Goal: Navigation & Orientation: Find specific page/section

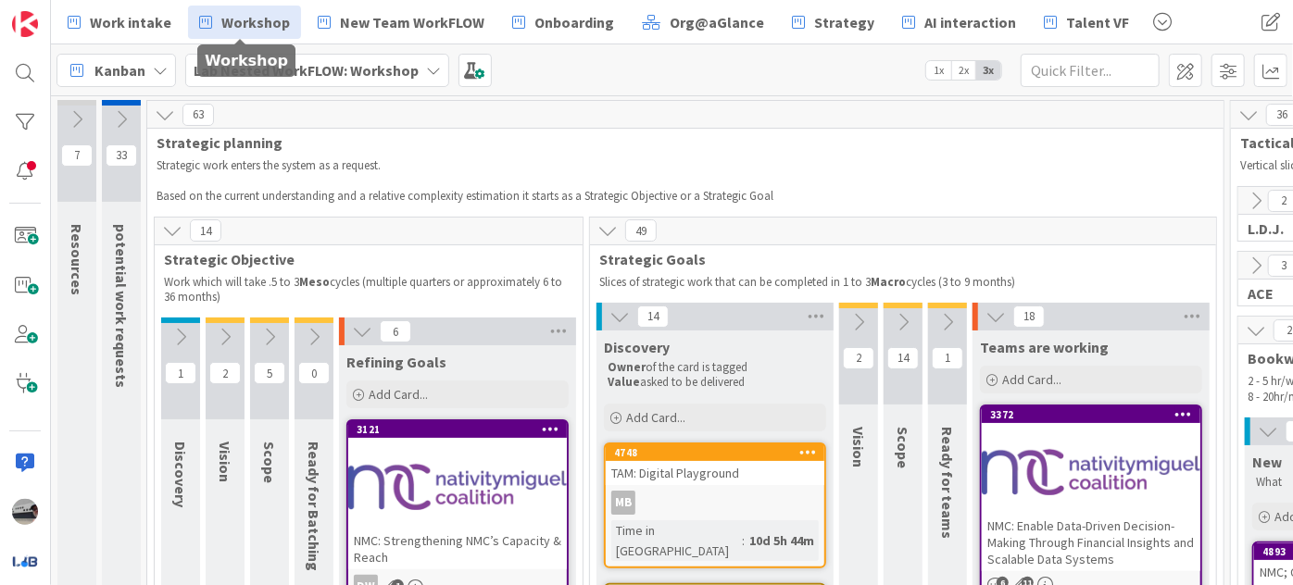
scroll to position [420, 0]
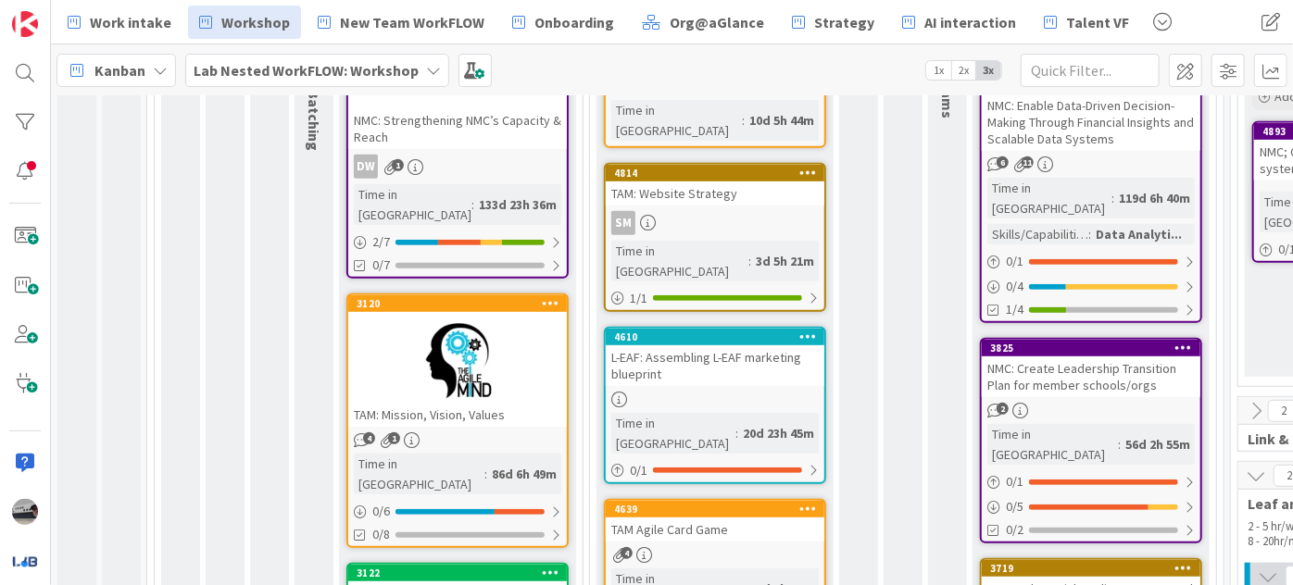
click at [295, 63] on b "Lab Nested WorkFLOW: Workshop" at bounding box center [306, 70] width 225 height 19
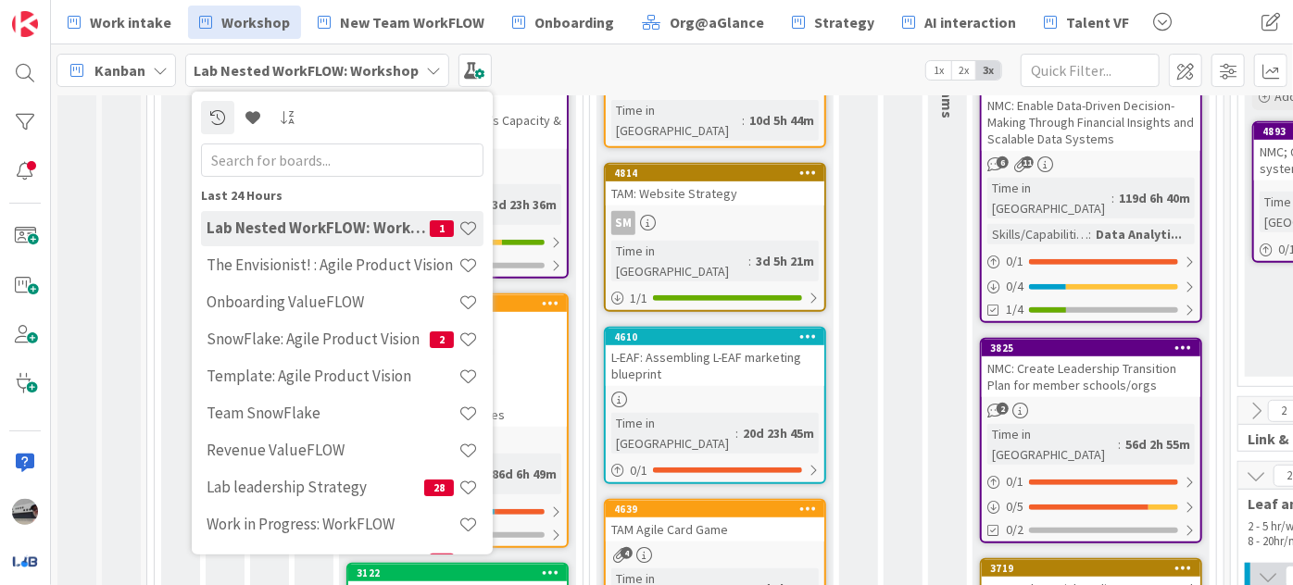
click at [325, 153] on input "text" at bounding box center [342, 159] width 282 height 33
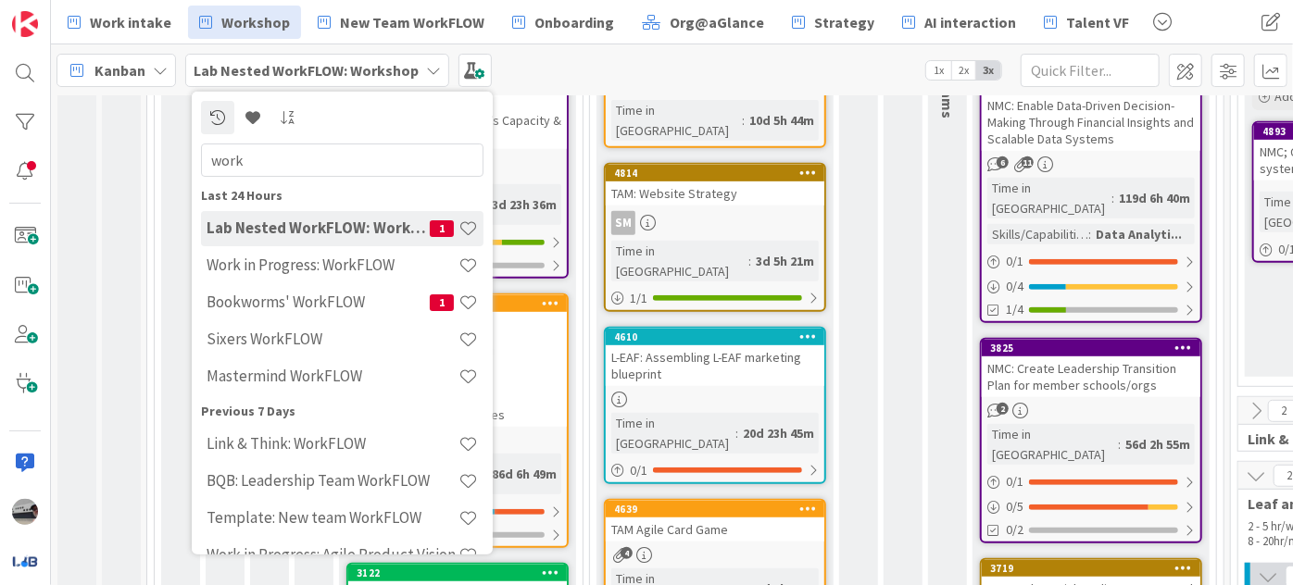
click at [353, 165] on input "work" at bounding box center [342, 159] width 282 height 33
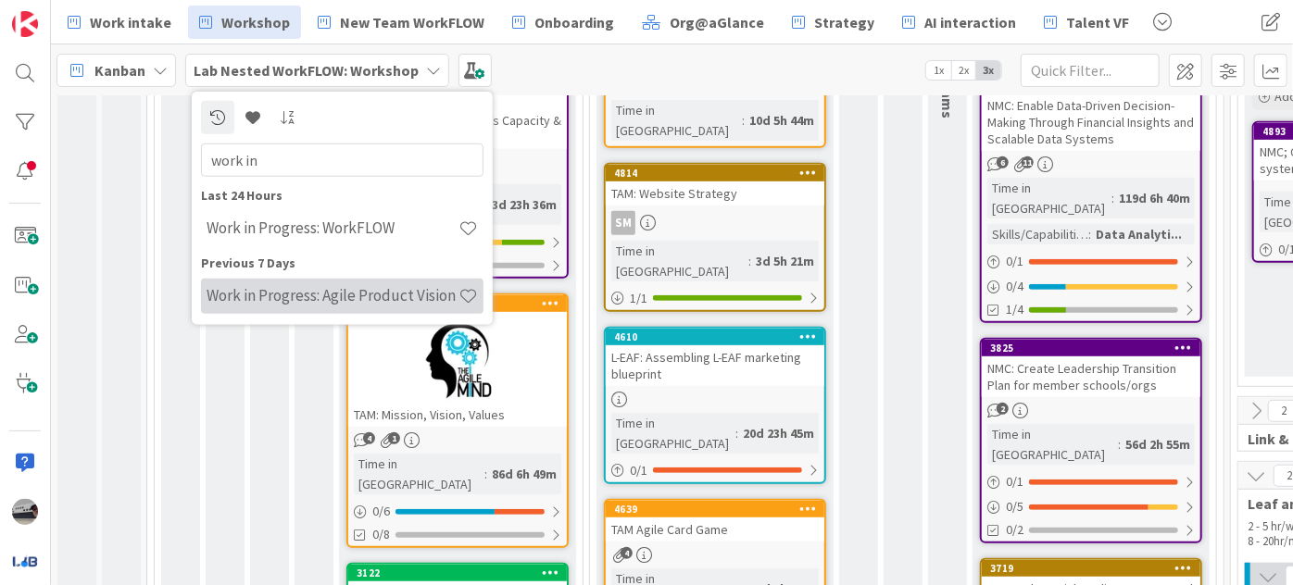
type input "work in"
click at [358, 284] on div "Work in Progress: Agile Product Vision" at bounding box center [342, 295] width 282 height 35
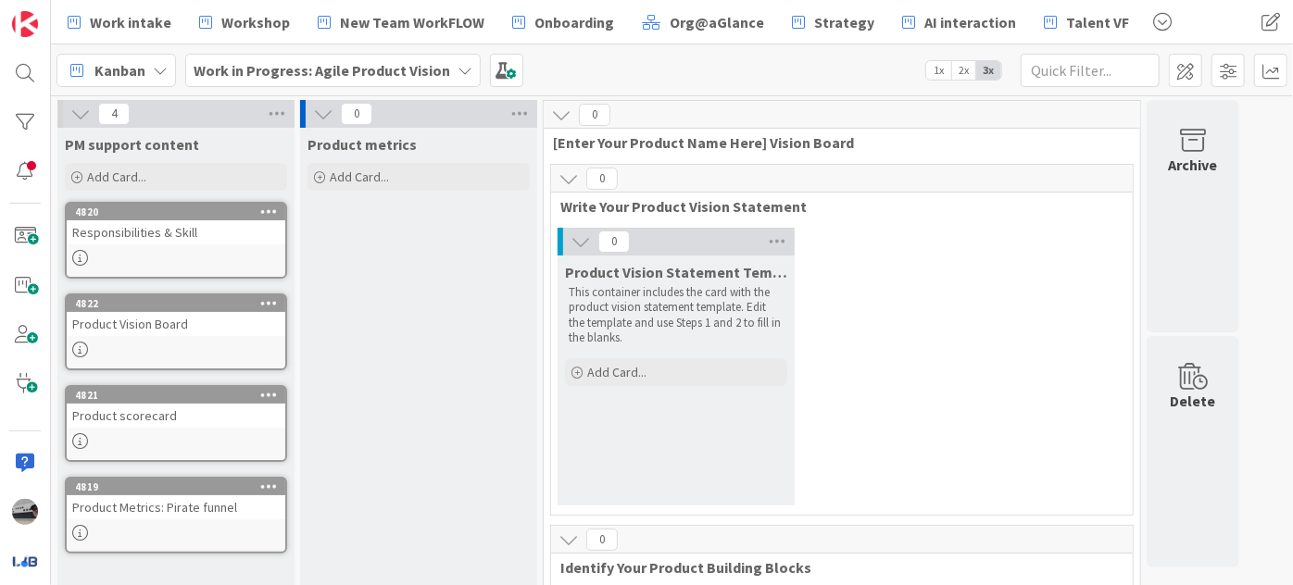
click at [370, 78] on b "Work in Progress: Agile Product Vision" at bounding box center [322, 70] width 257 height 19
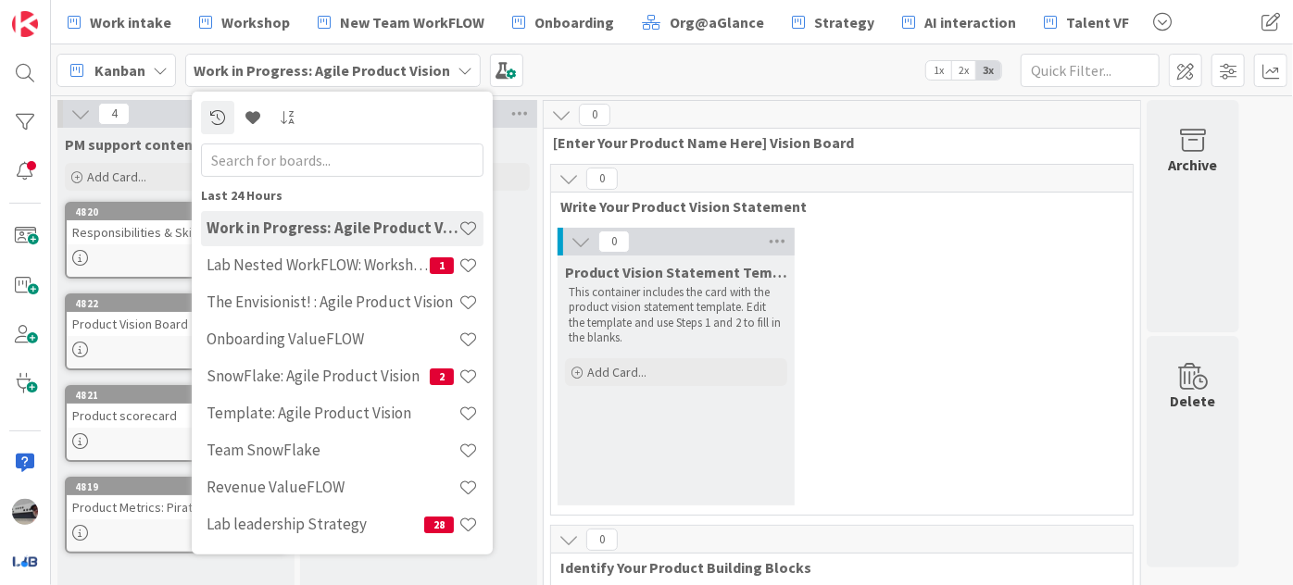
click at [679, 148] on span "[Enter Your Product Name Here] Vision Board" at bounding box center [835, 142] width 564 height 19
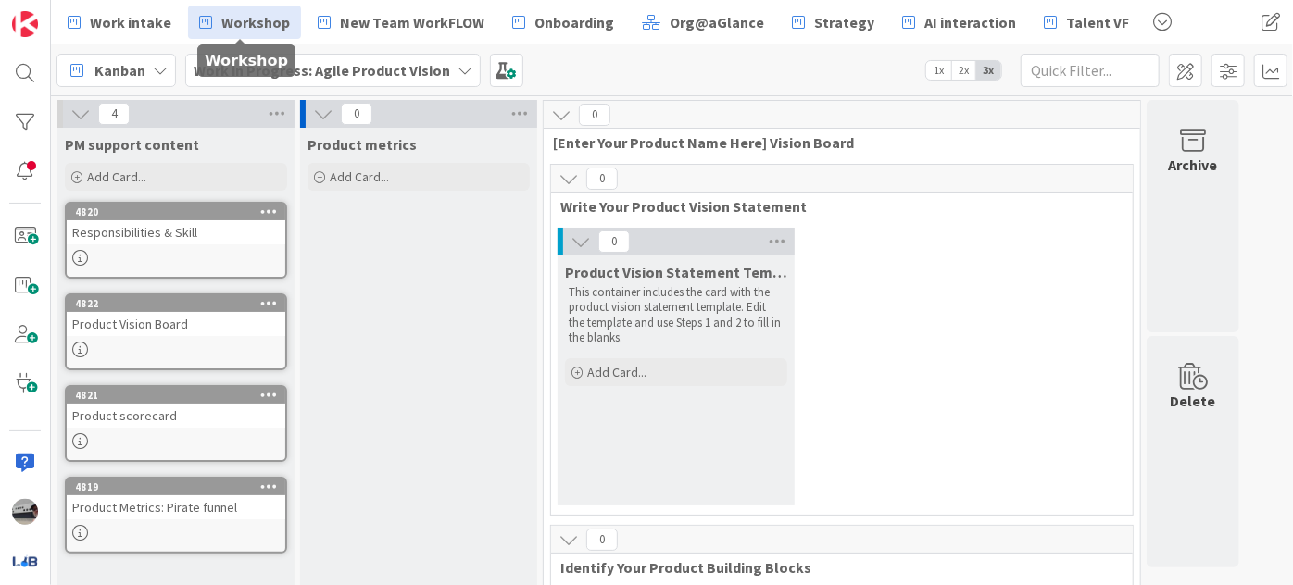
click at [271, 26] on span "Workshop" at bounding box center [255, 22] width 69 height 22
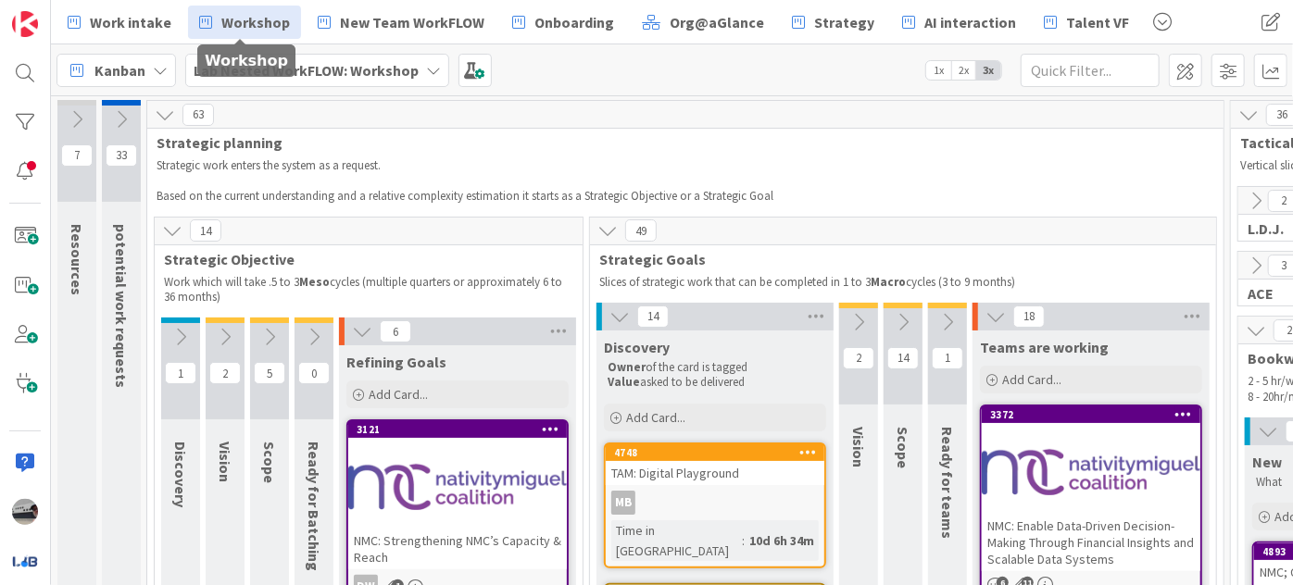
click at [978, 320] on div "18" at bounding box center [1091, 317] width 237 height 28
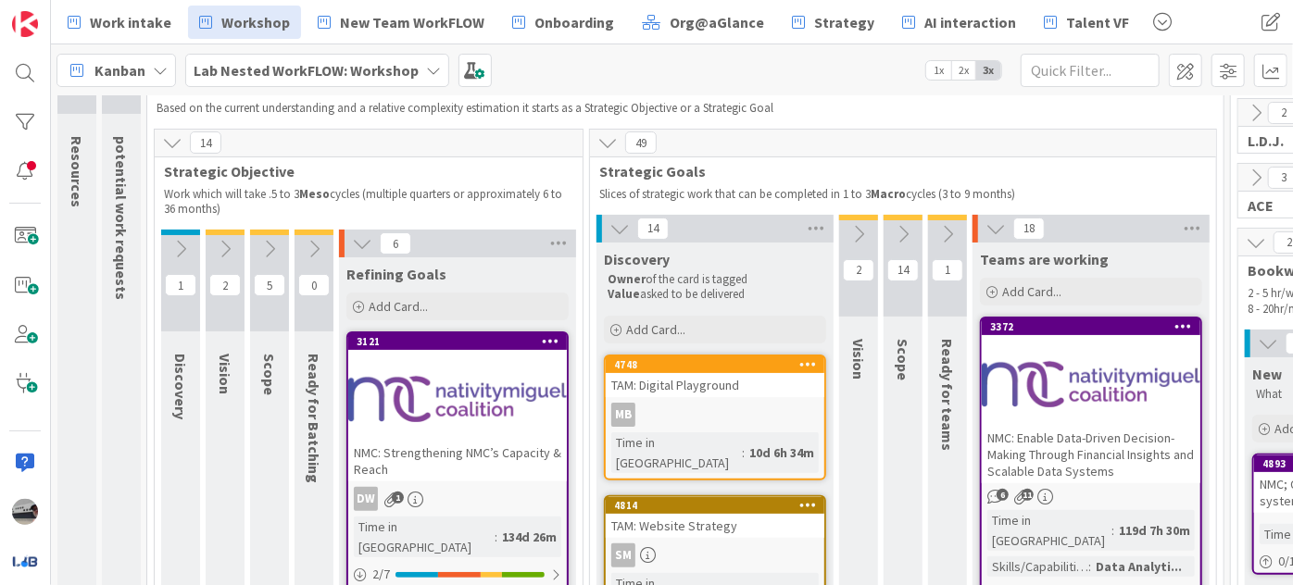
scroll to position [168, 0]
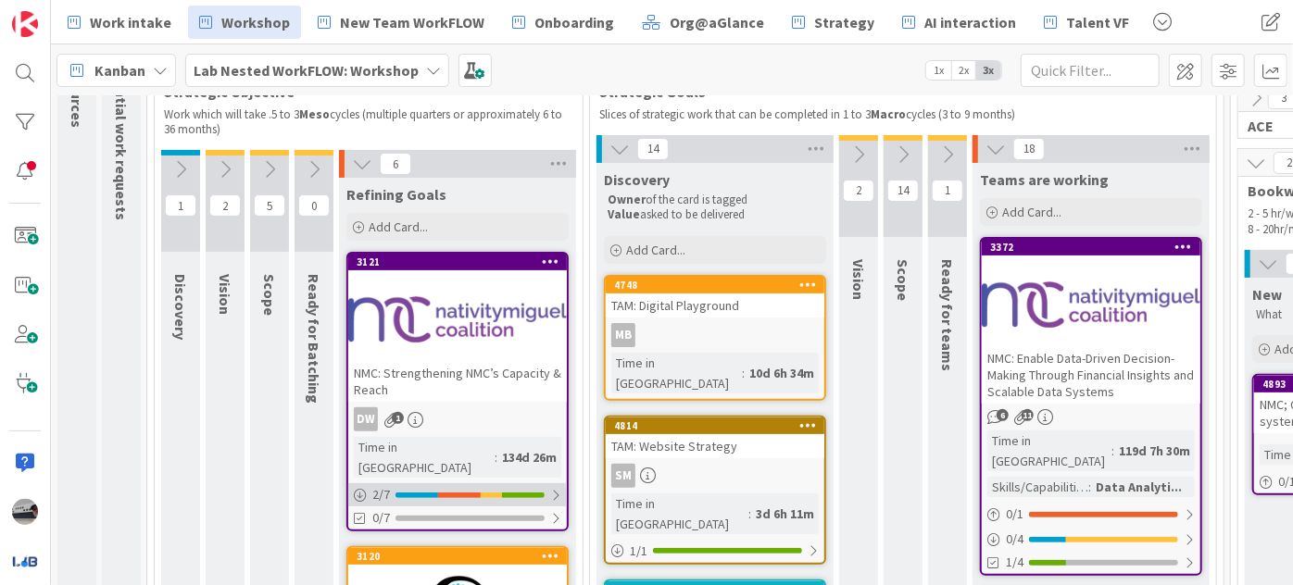
click at [552, 488] on div at bounding box center [555, 495] width 11 height 15
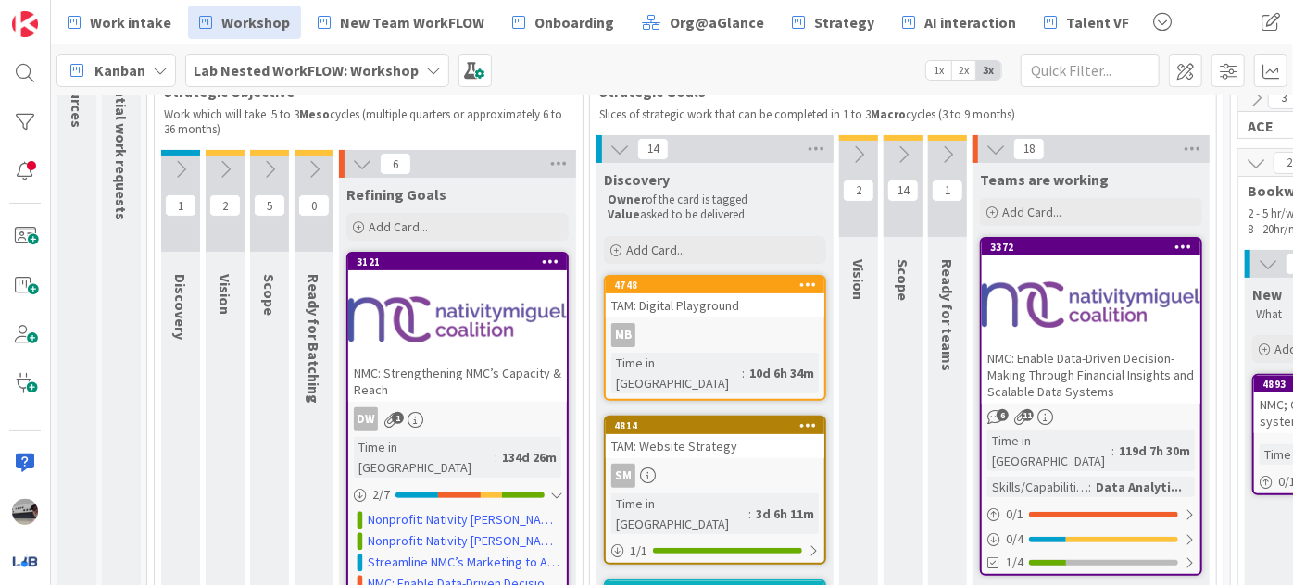
click at [944, 144] on icon at bounding box center [947, 154] width 20 height 20
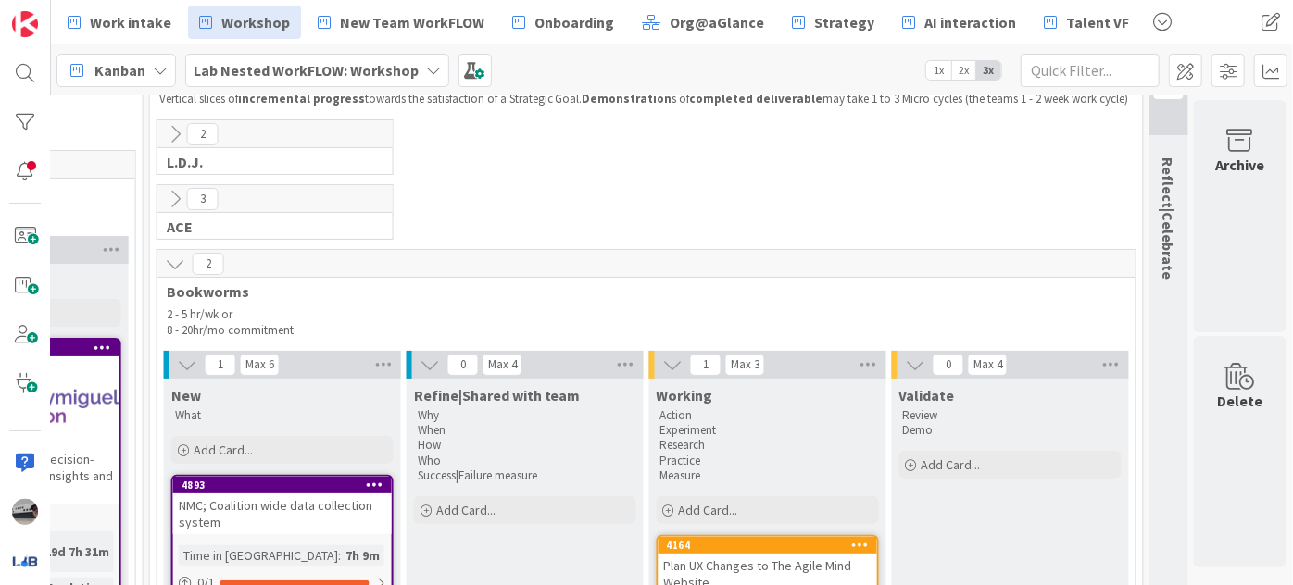
scroll to position [0, 1289]
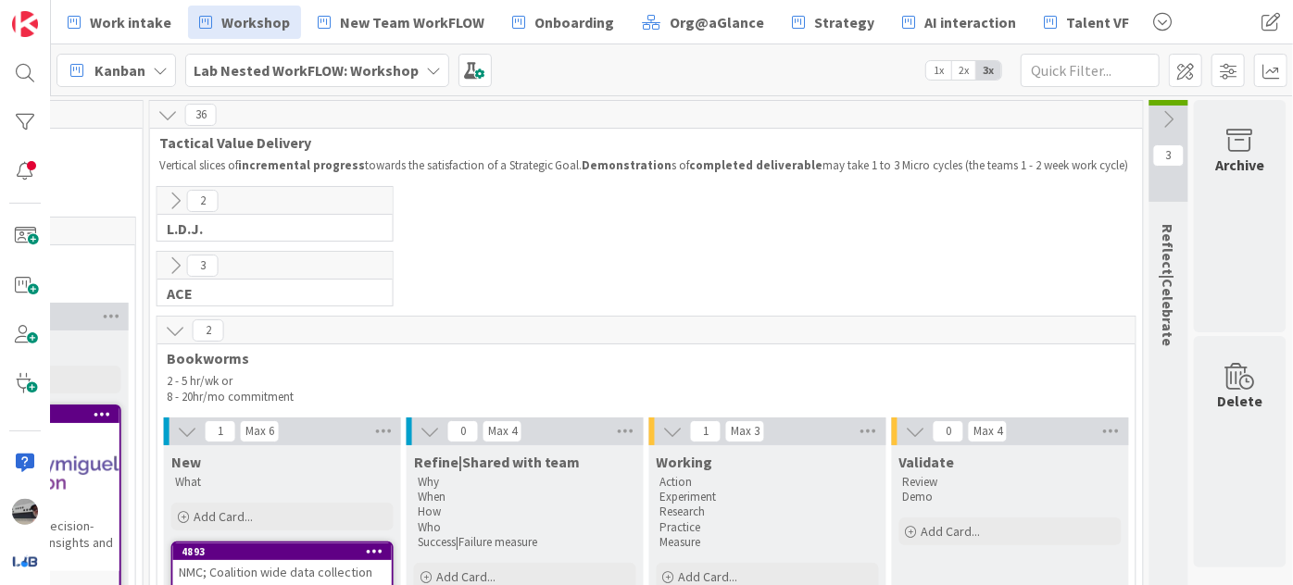
click at [1156, 114] on div "3" at bounding box center [1168, 151] width 39 height 102
click at [1159, 115] on icon at bounding box center [1169, 119] width 20 height 20
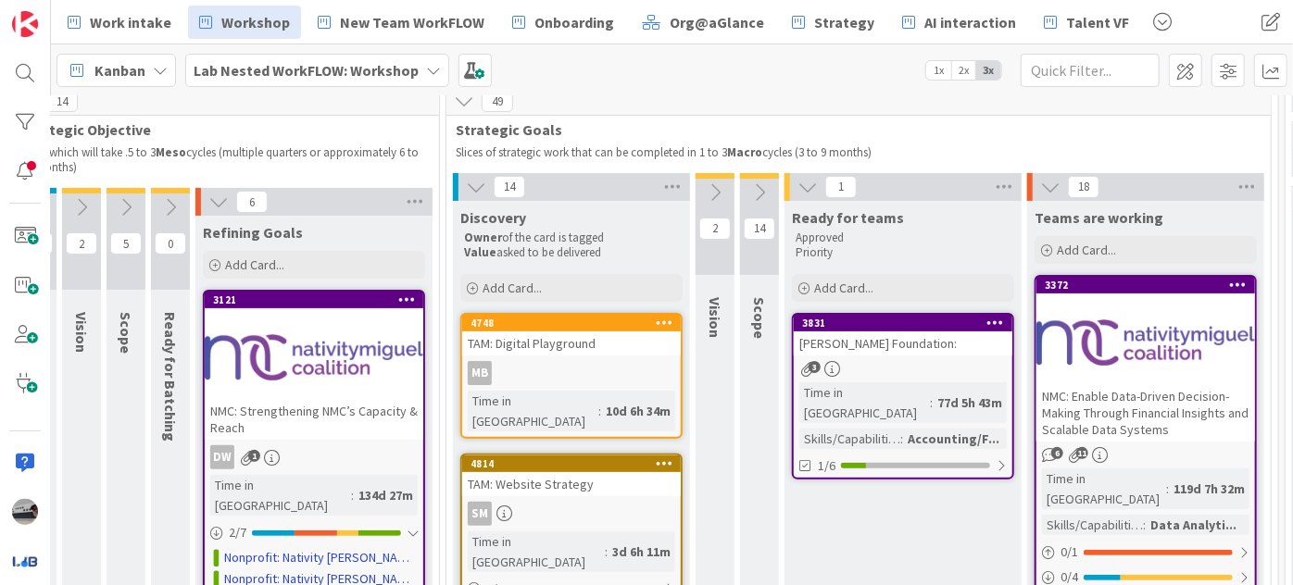
scroll to position [252, 144]
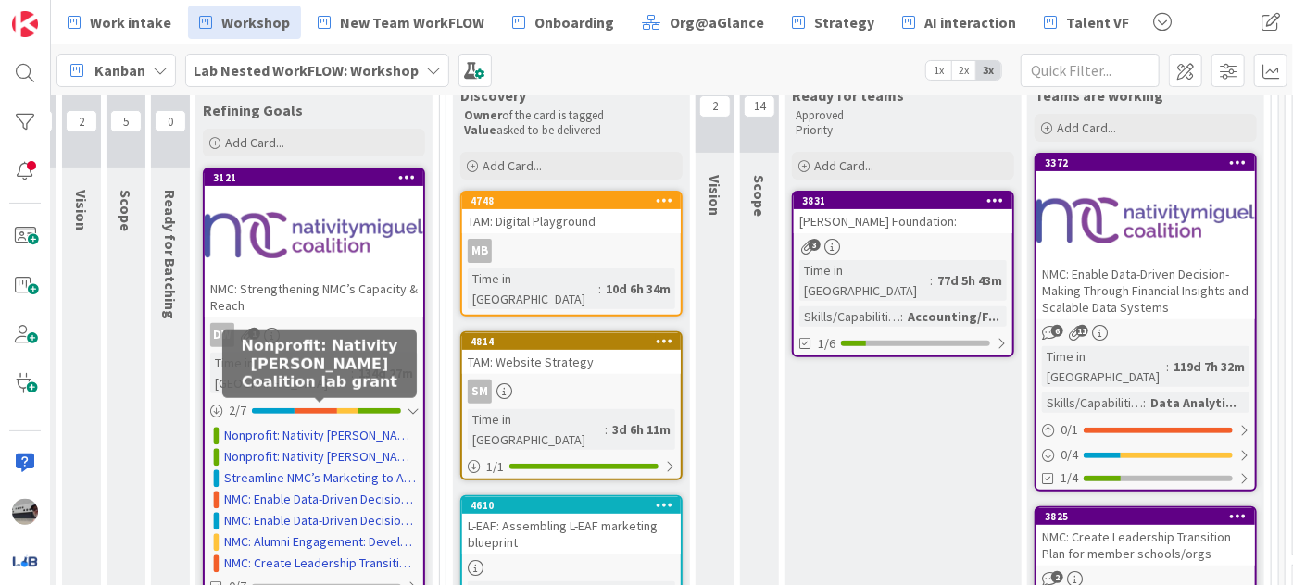
click at [343, 426] on link "Nonprofit: Nativity [PERSON_NAME] Coalition lab grant" at bounding box center [321, 435] width 194 height 19
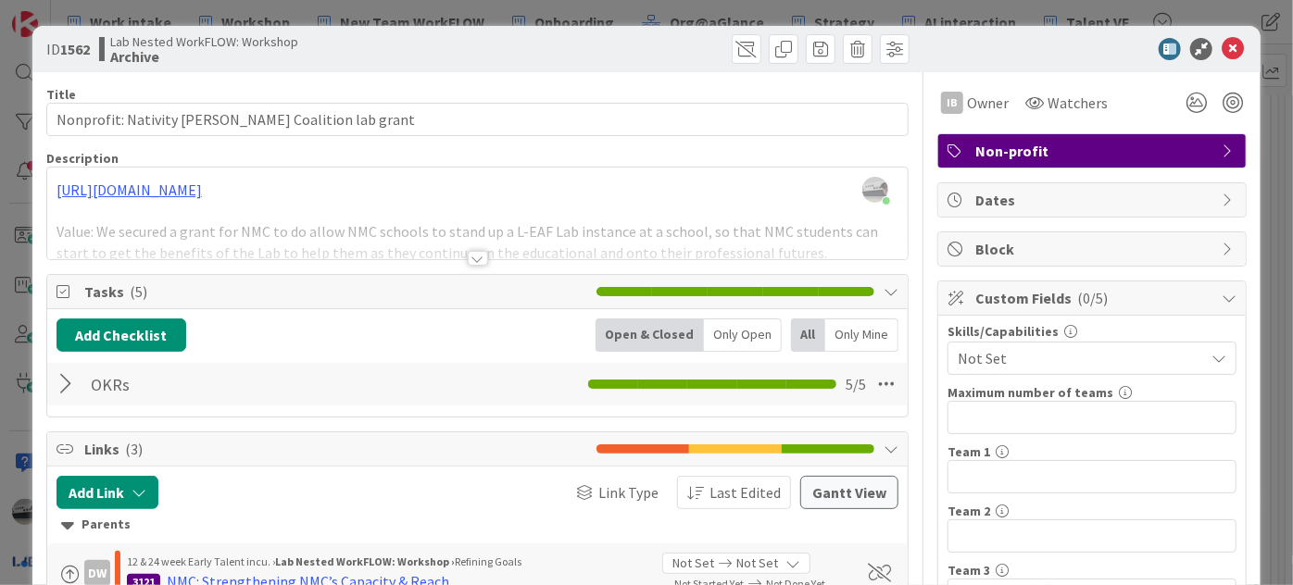
click at [468, 258] on div at bounding box center [478, 258] width 20 height 15
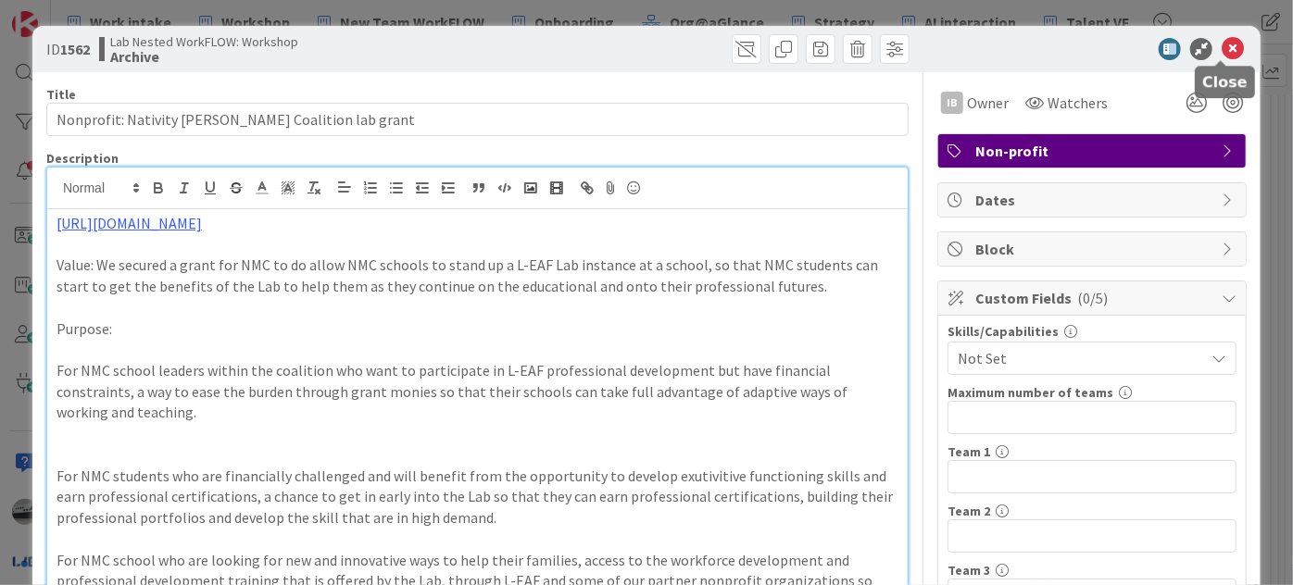
click at [1222, 41] on icon at bounding box center [1233, 49] width 22 height 22
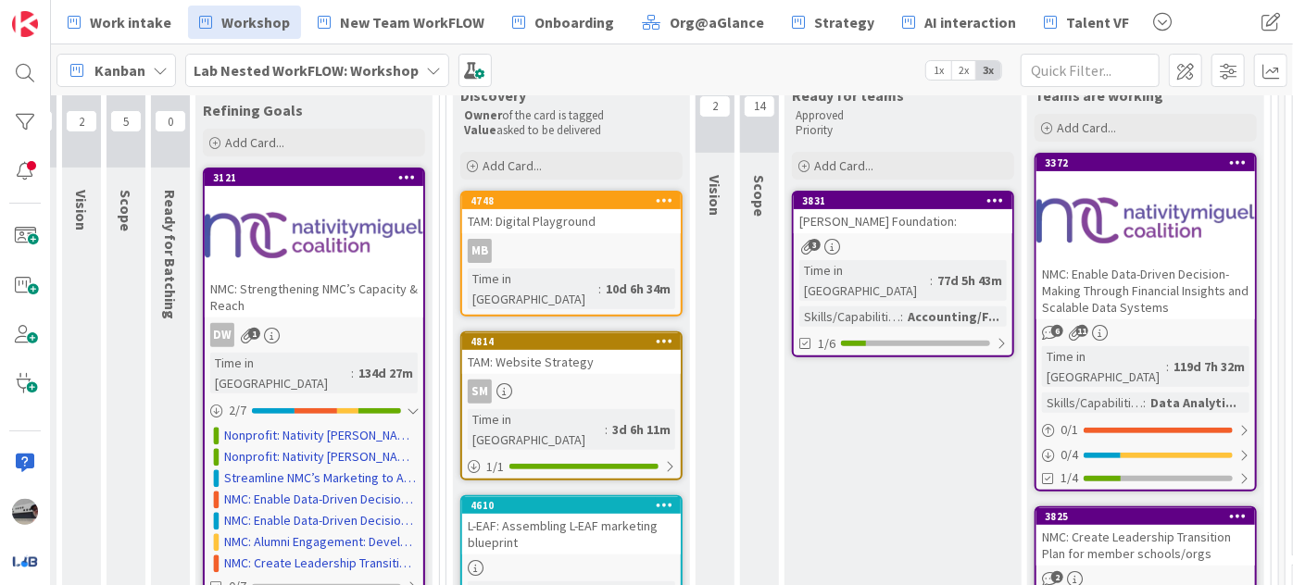
click at [328, 230] on div at bounding box center [314, 235] width 219 height 83
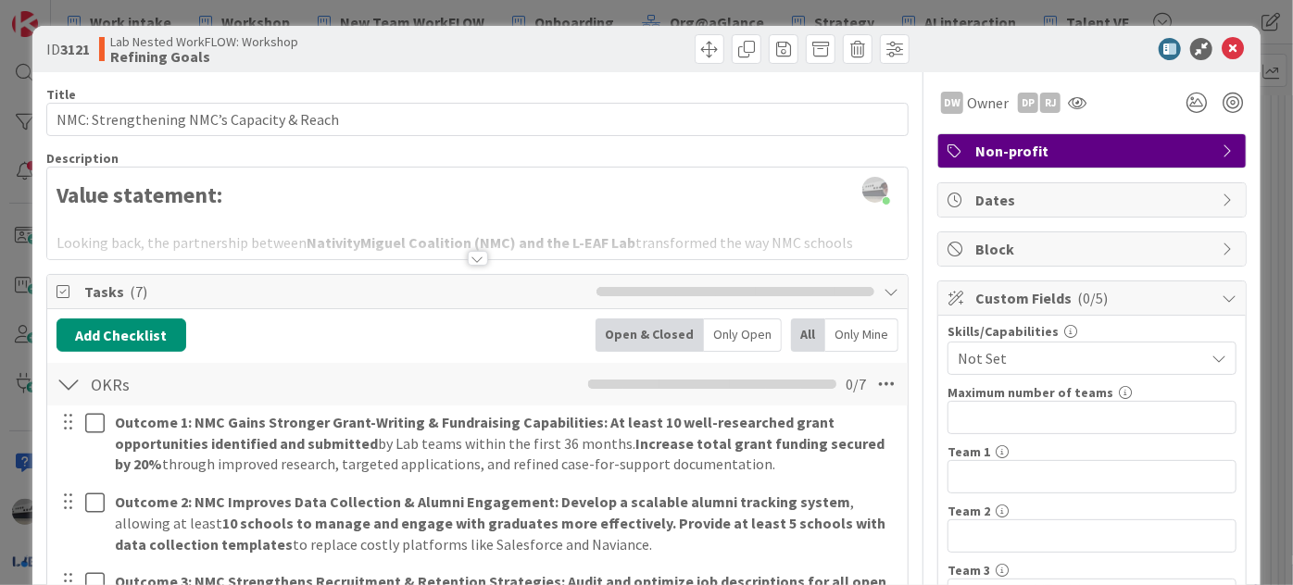
click at [472, 257] on div at bounding box center [478, 258] width 20 height 15
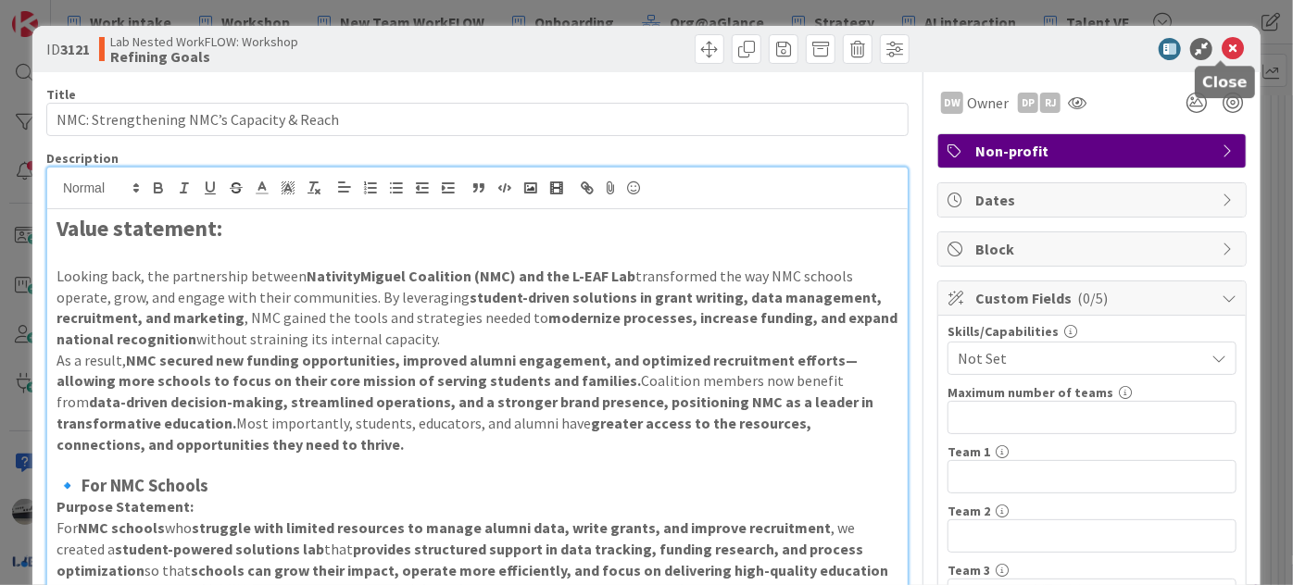
click at [1227, 44] on icon at bounding box center [1233, 49] width 22 height 22
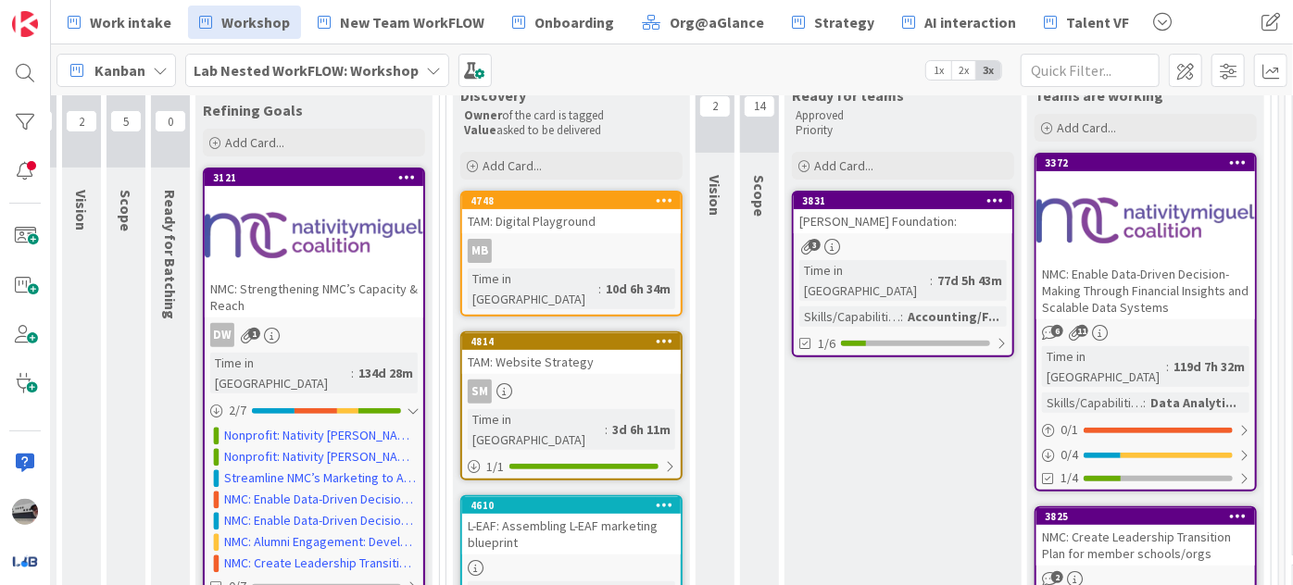
scroll to position [257, 144]
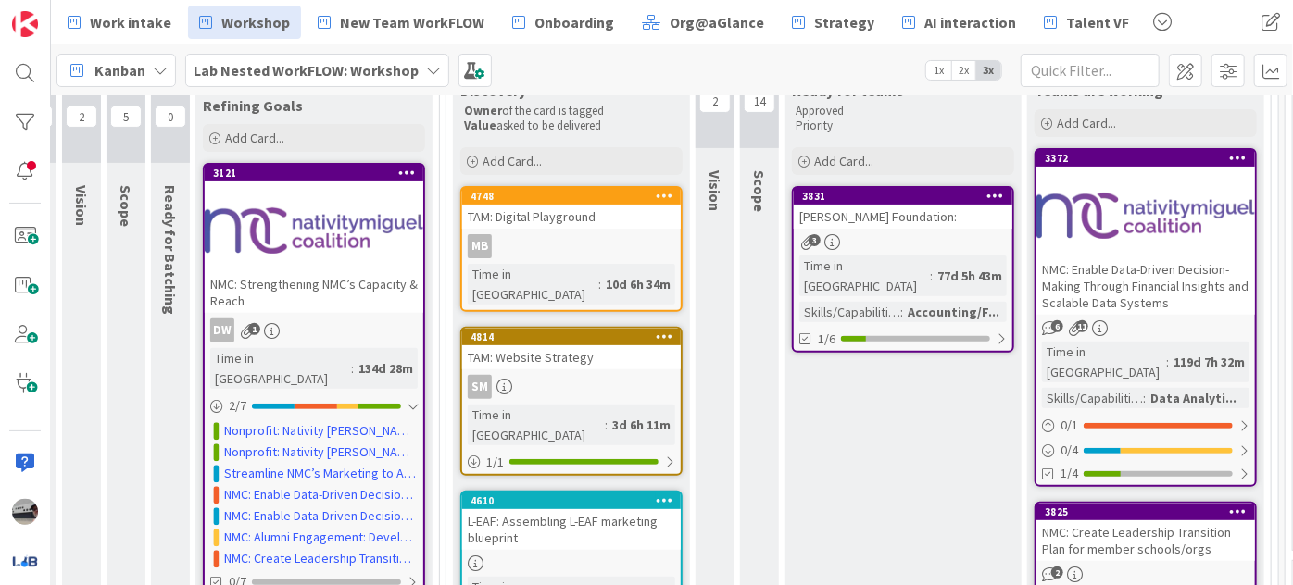
click at [358, 65] on b "Lab Nested WorkFLOW: Workshop" at bounding box center [306, 70] width 225 height 19
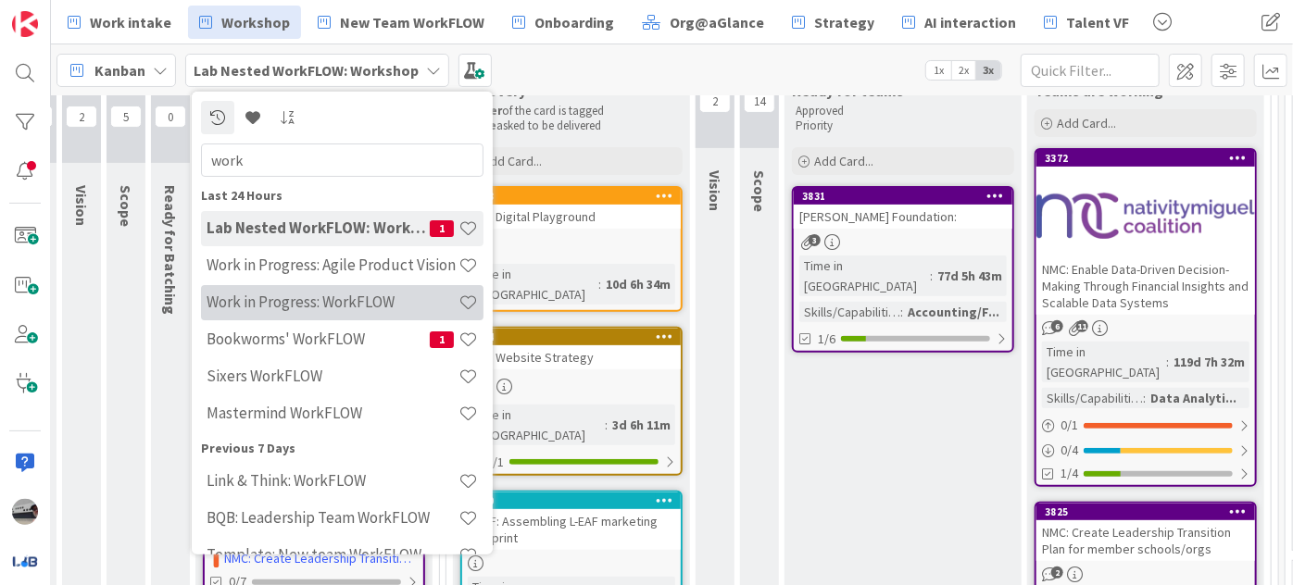
type input "work"
click at [346, 308] on h4 "Work in Progress: WorkFLOW" at bounding box center [333, 302] width 252 height 19
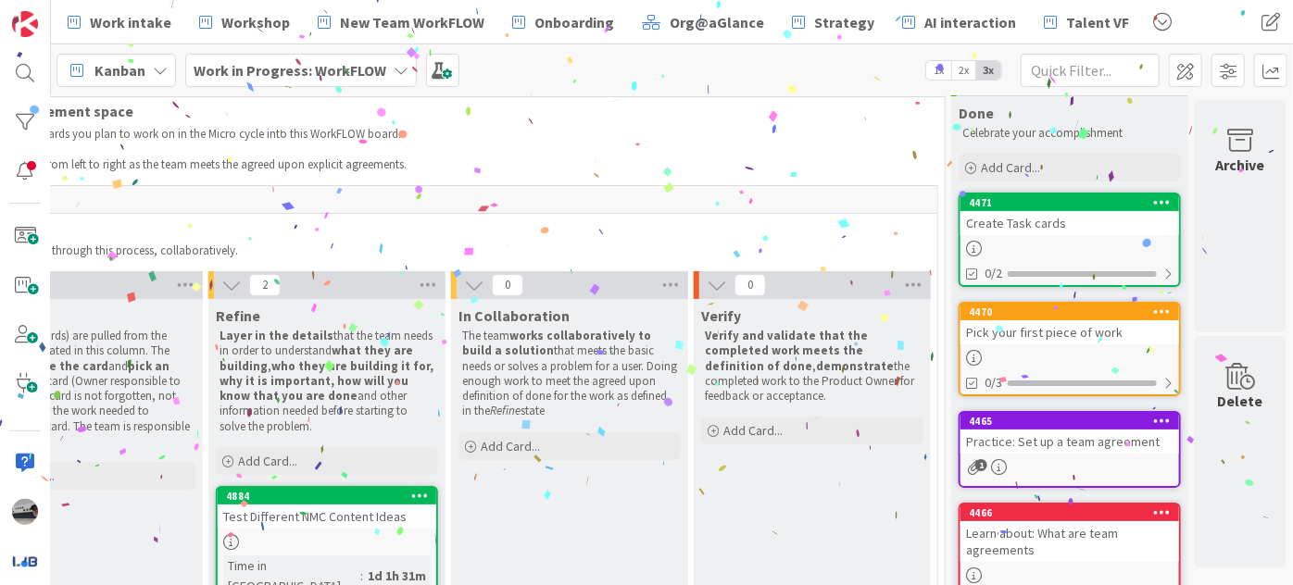
scroll to position [168, 405]
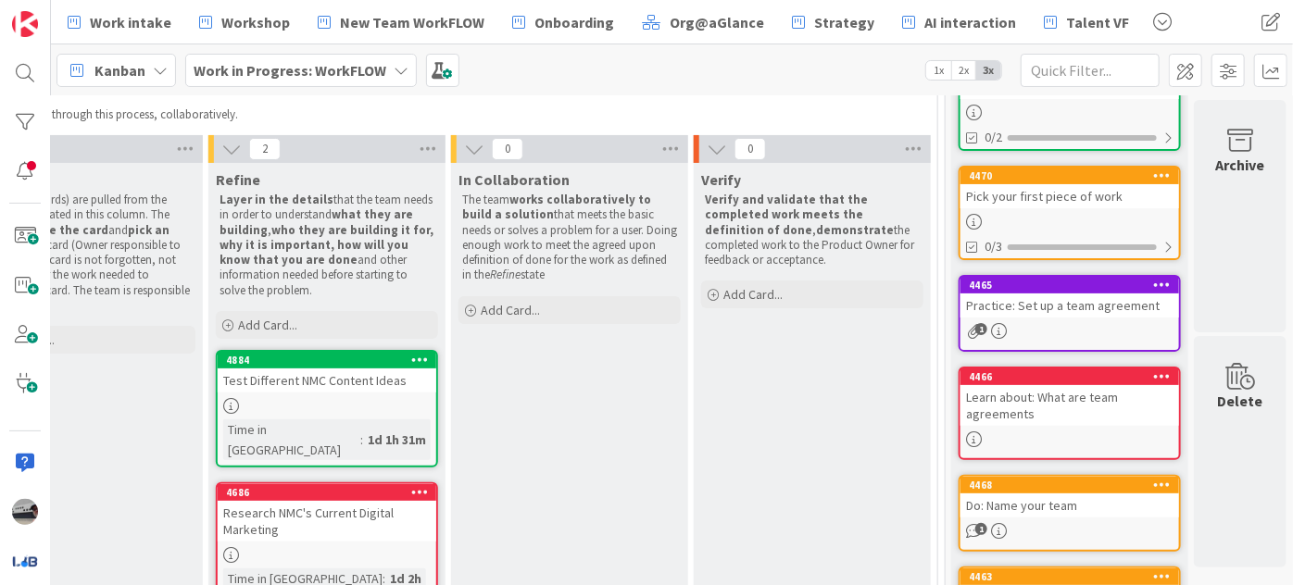
click at [320, 382] on div "Test Different NMC Content Ideas" at bounding box center [327, 381] width 219 height 24
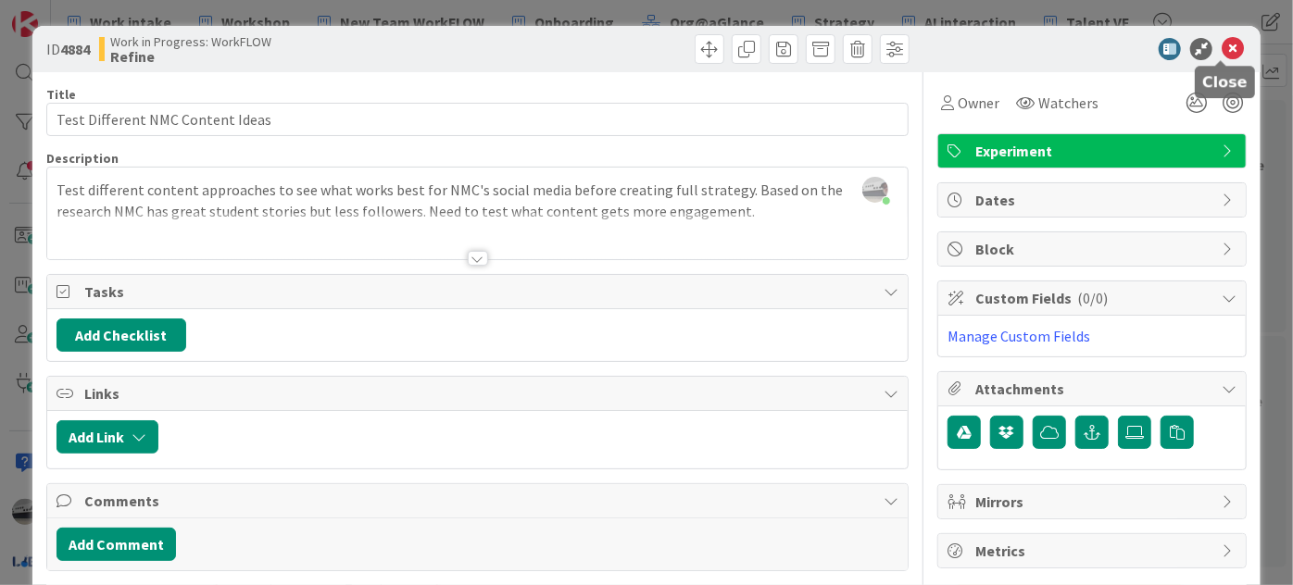
click at [1222, 46] on icon at bounding box center [1233, 49] width 22 height 22
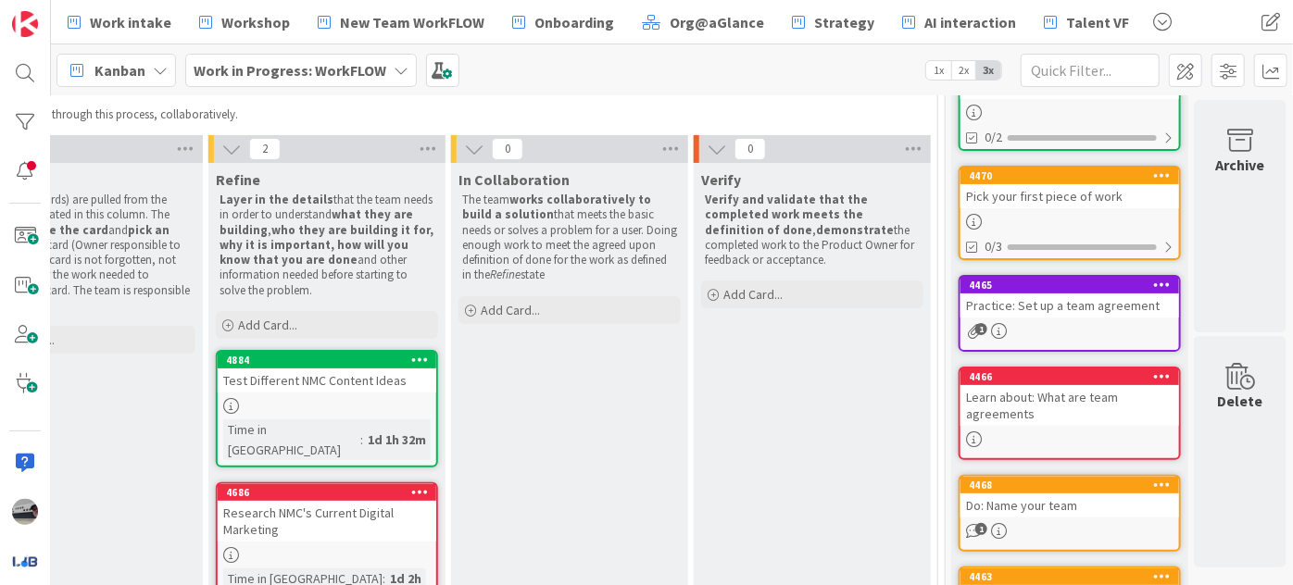
click at [279, 76] on b "Work in Progress: WorkFLOW" at bounding box center [290, 70] width 193 height 19
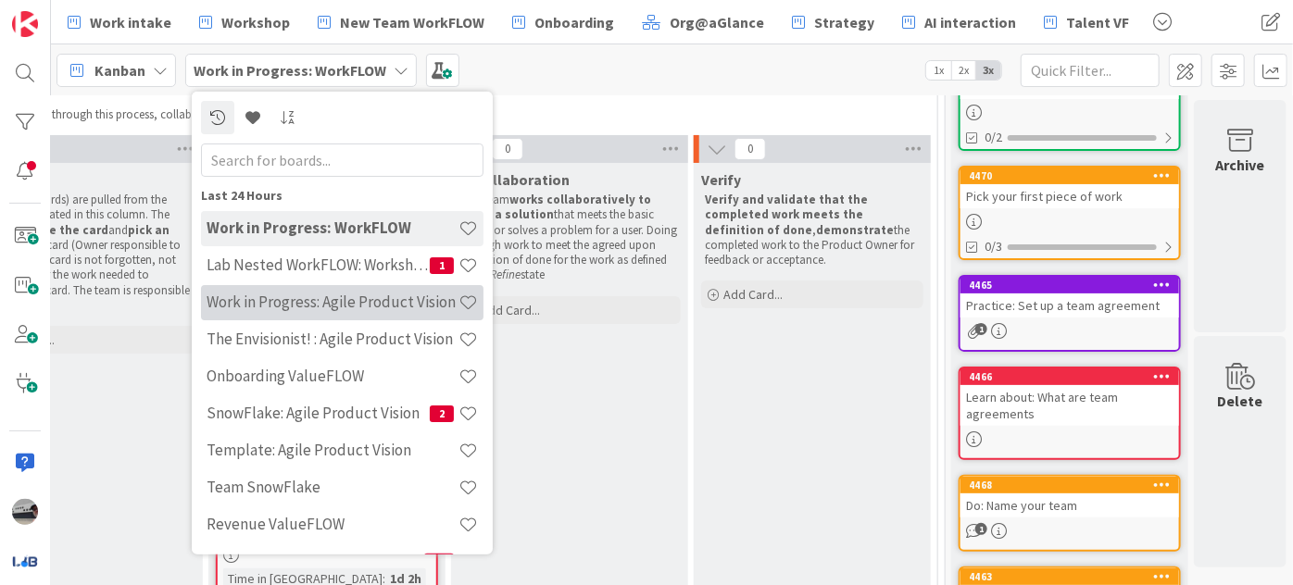
click at [390, 298] on h4 "Work in Progress: Agile Product Vision" at bounding box center [333, 302] width 252 height 19
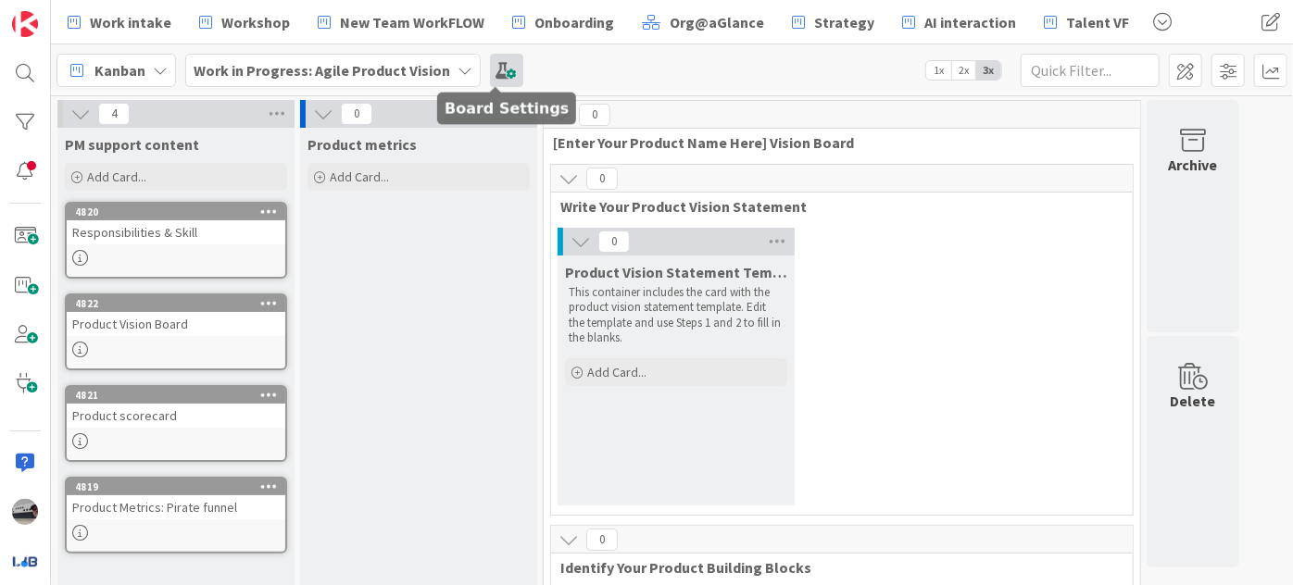
click at [491, 77] on span at bounding box center [506, 70] width 33 height 33
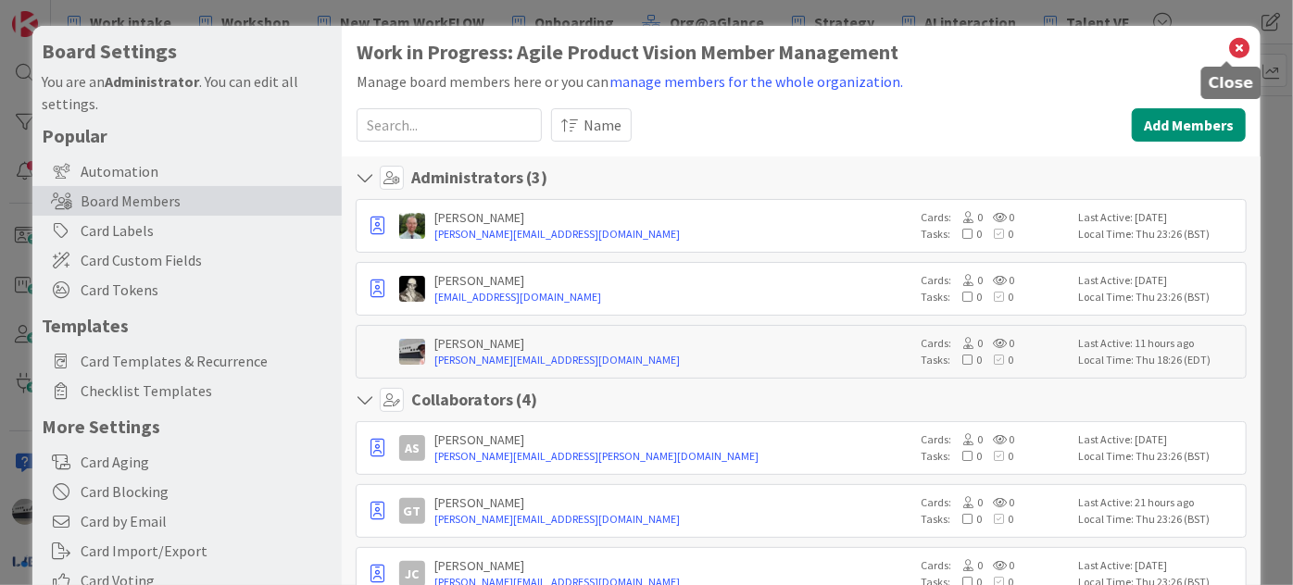
drag, startPoint x: 1227, startPoint y: 50, endPoint x: 1177, endPoint y: 69, distance: 53.3
click at [1227, 50] on icon at bounding box center [1239, 48] width 24 height 26
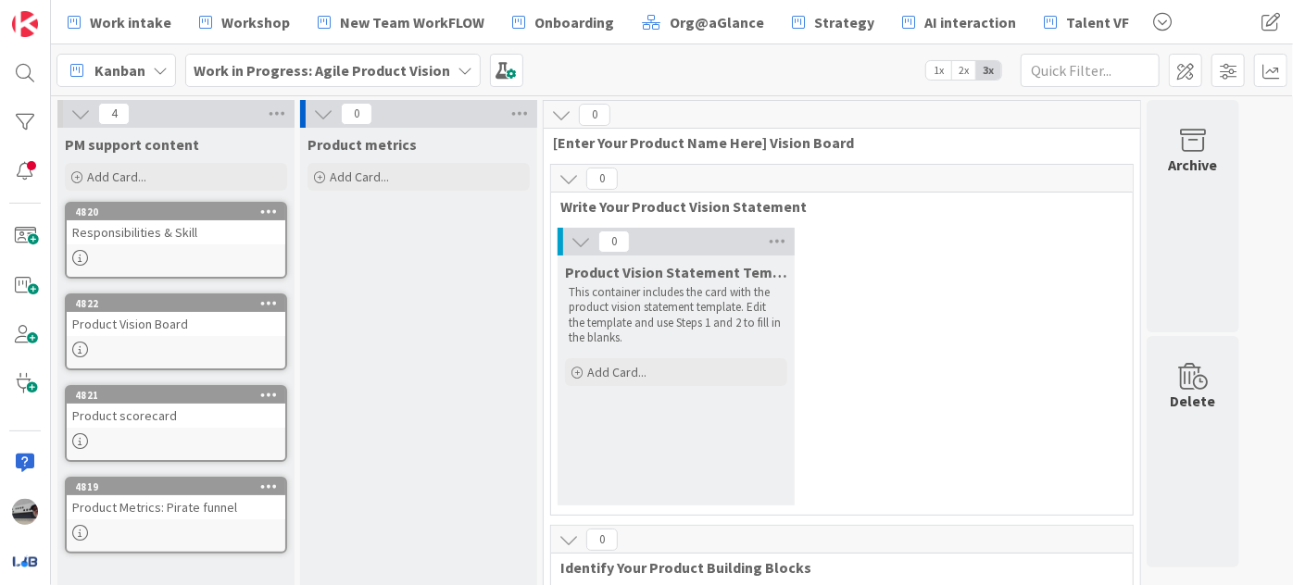
click at [380, 69] on b "Work in Progress: Agile Product Vision" at bounding box center [322, 70] width 257 height 19
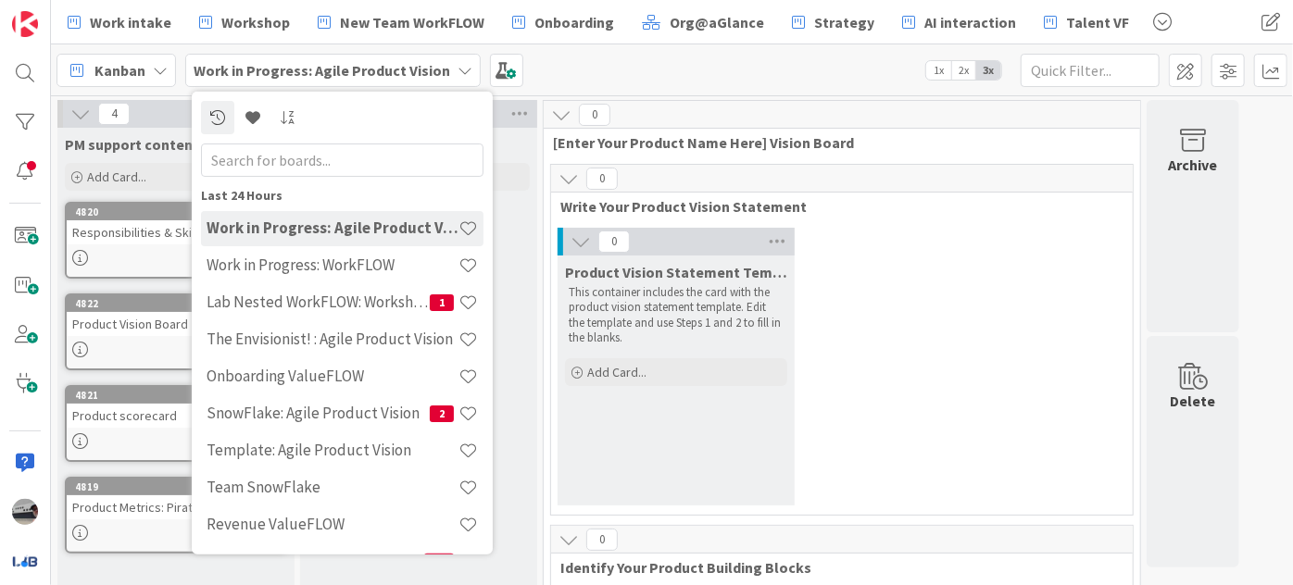
click at [627, 94] on div "Kanban Work in Progress: Agile Product Vision Last 24 Hours Work in Progress: A…" at bounding box center [672, 69] width 1242 height 51
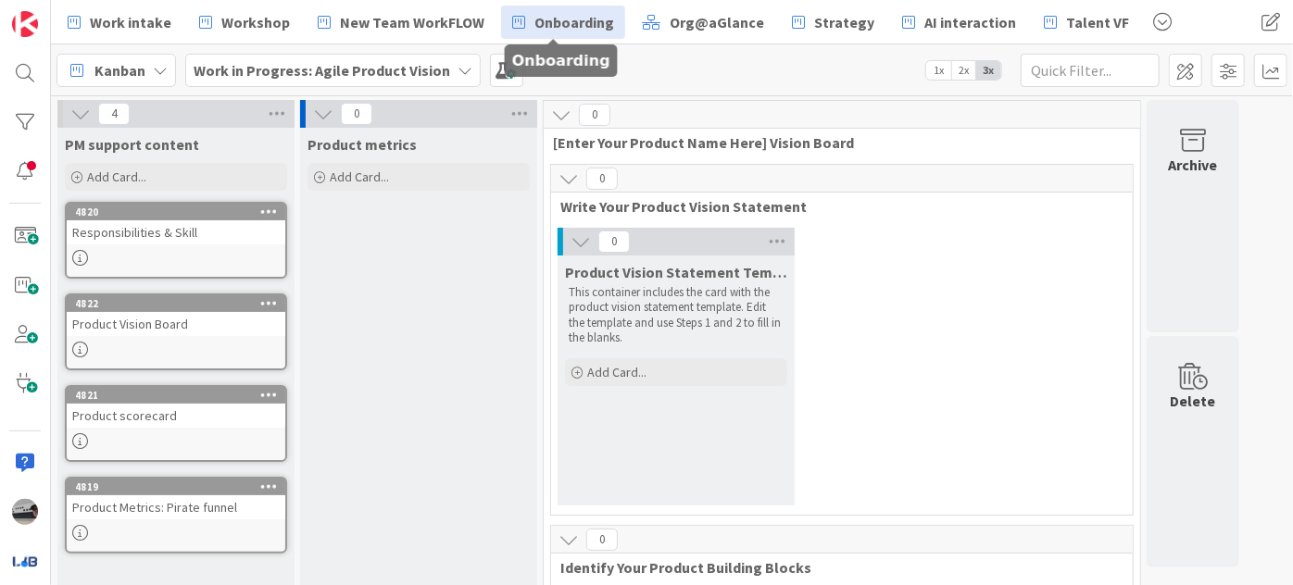
click at [562, 31] on span "Onboarding" at bounding box center [574, 22] width 80 height 22
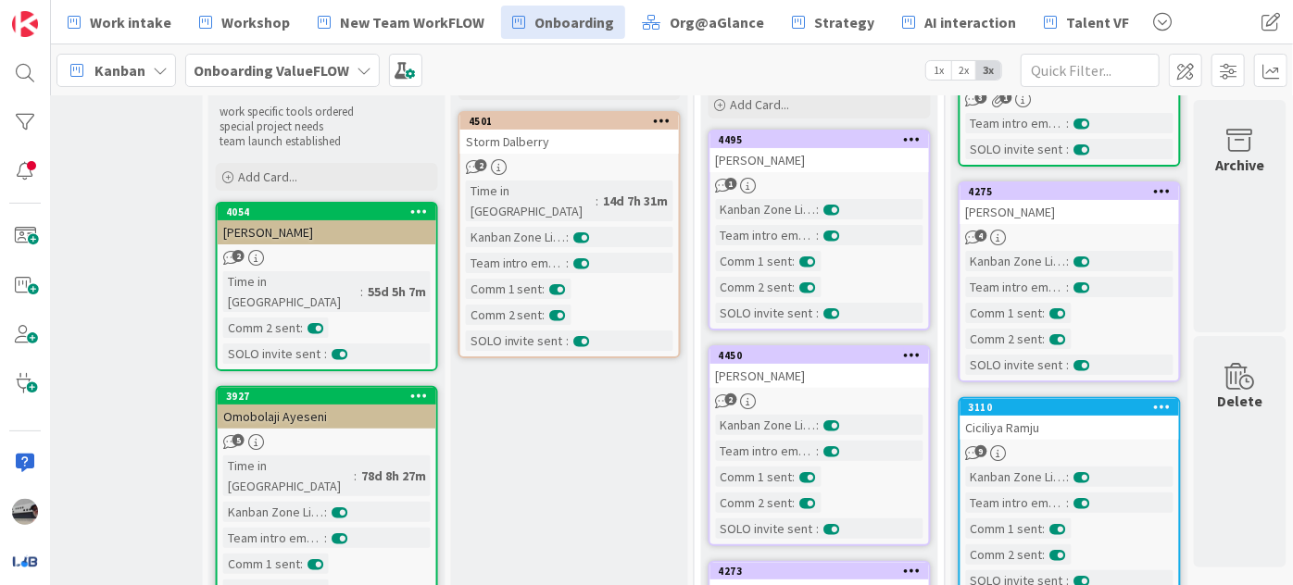
scroll to position [168, 1331]
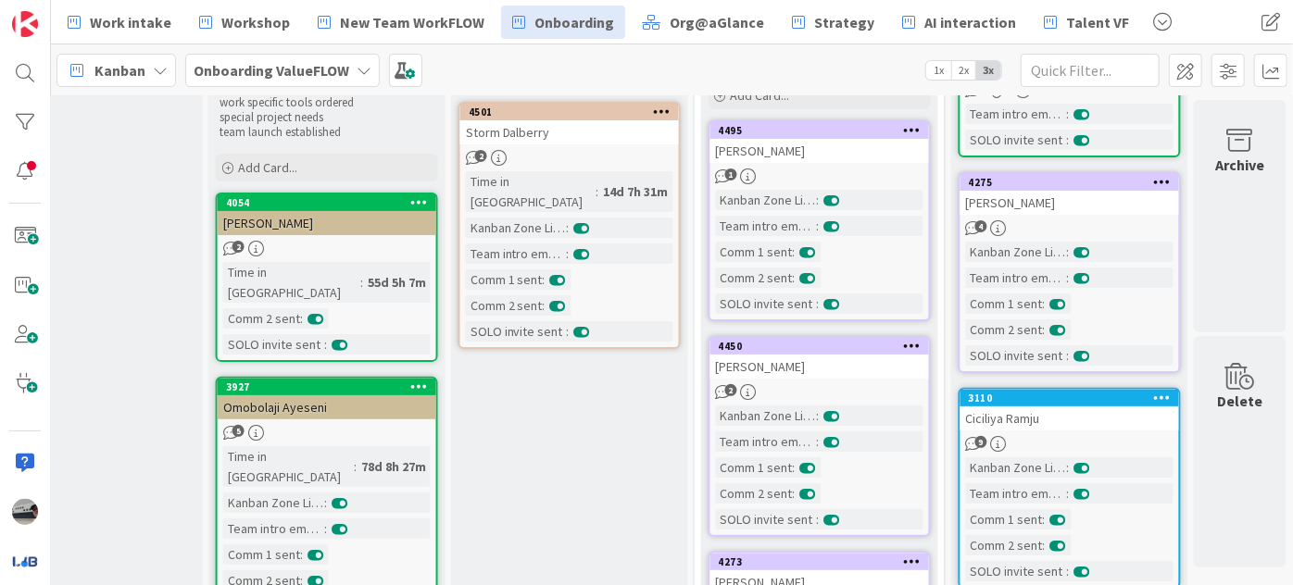
click at [1060, 410] on div "Ciciliya Ramju" at bounding box center [1069, 419] width 219 height 24
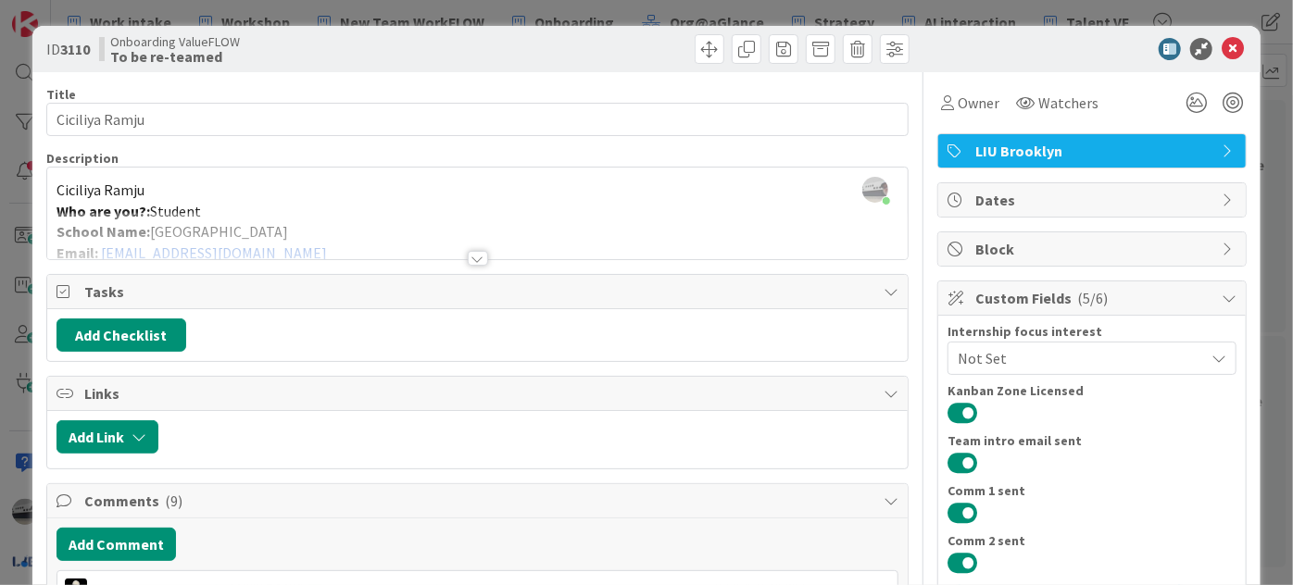
click at [469, 258] on div at bounding box center [478, 258] width 20 height 15
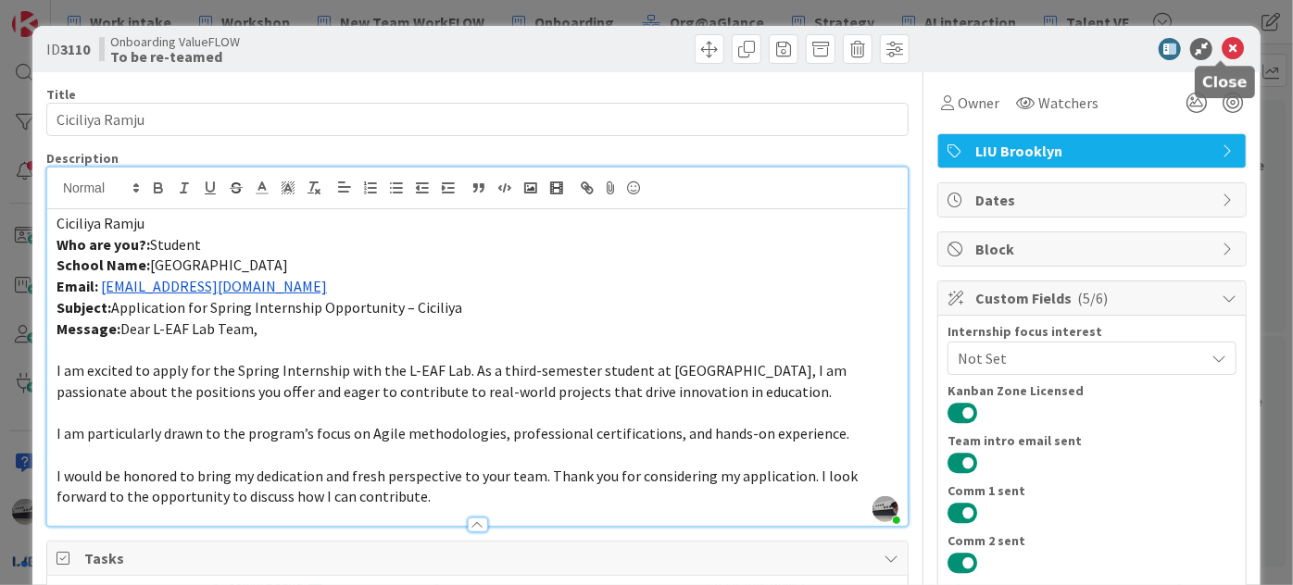
click at [1230, 46] on icon at bounding box center [1233, 49] width 22 height 22
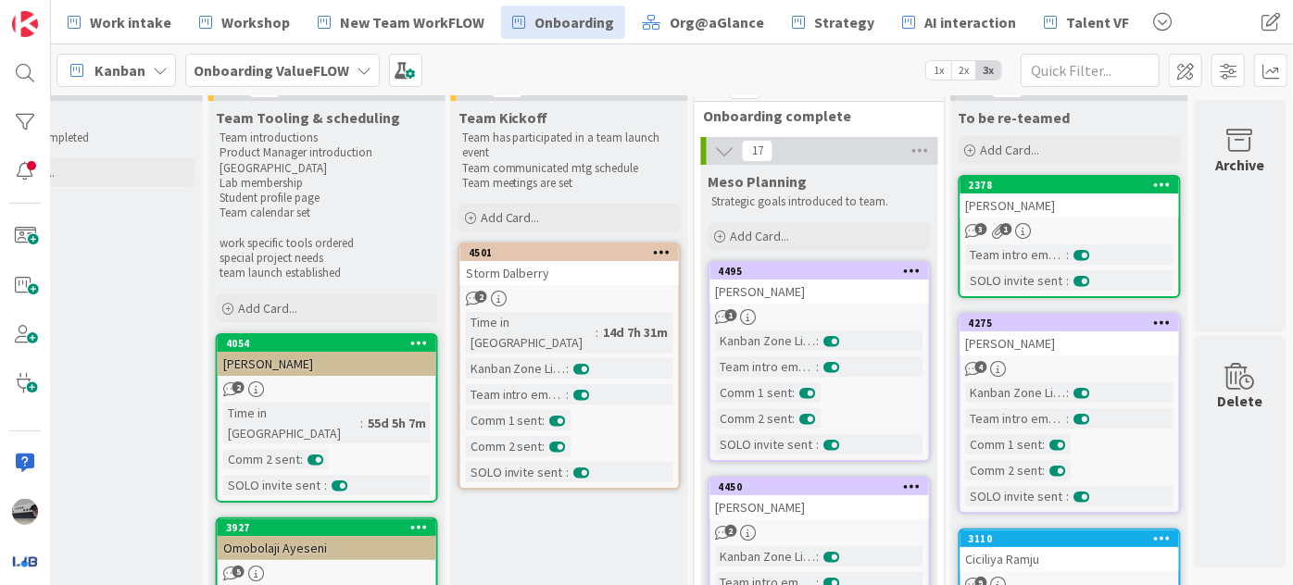
scroll to position [0, 1331]
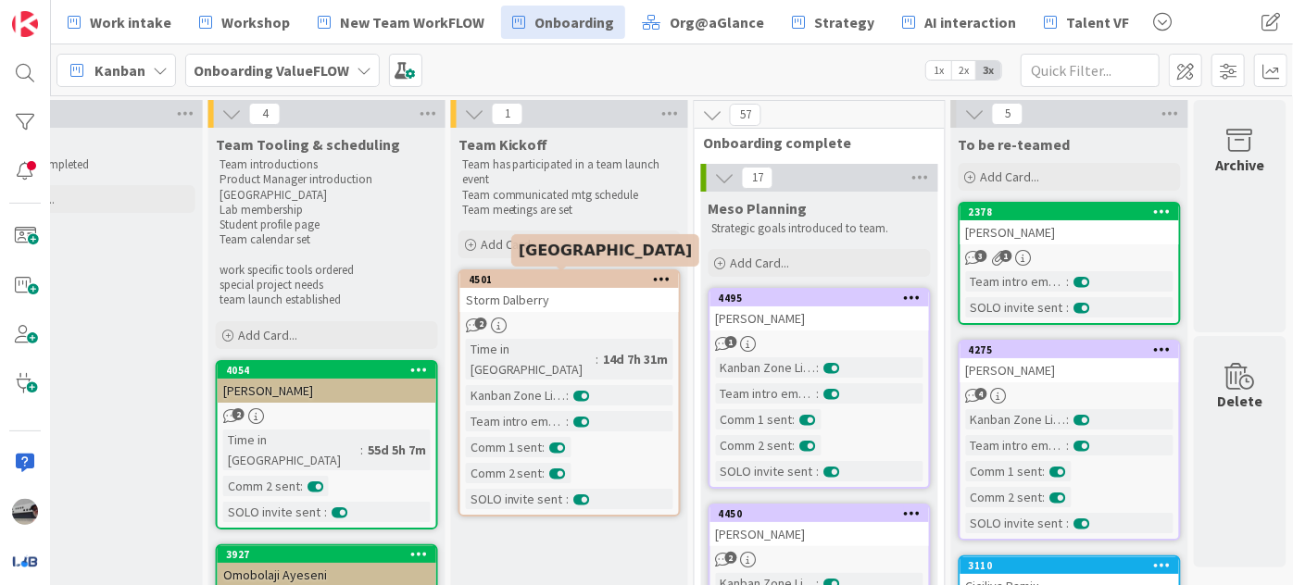
click at [579, 273] on div "4501" at bounding box center [574, 279] width 210 height 13
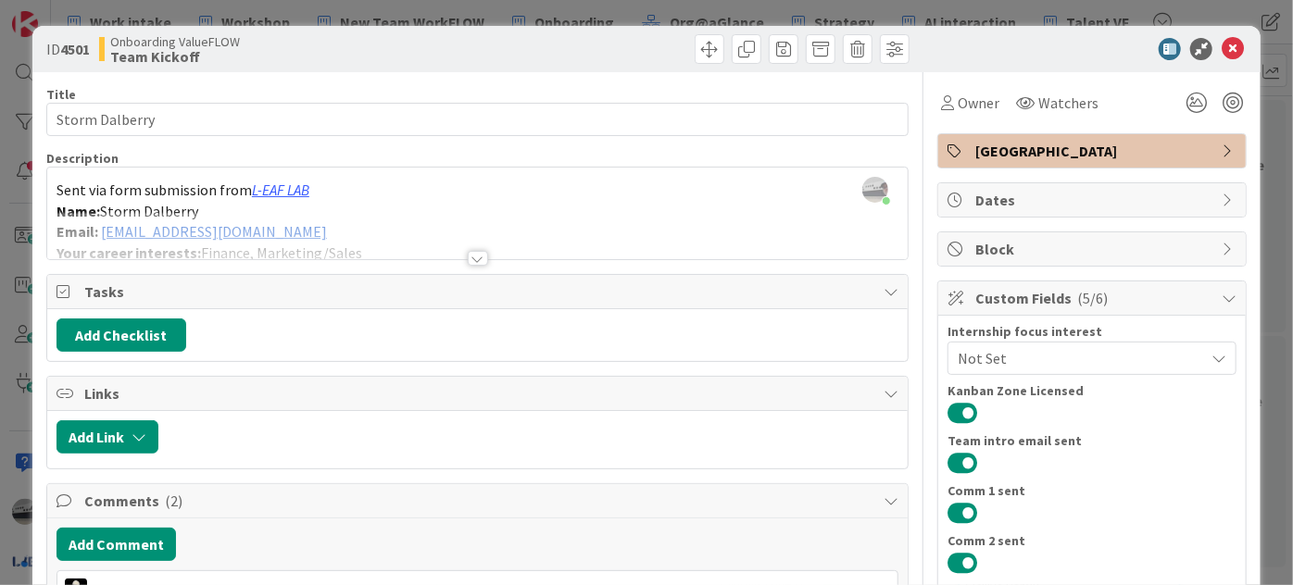
click at [474, 258] on div at bounding box center [478, 258] width 20 height 15
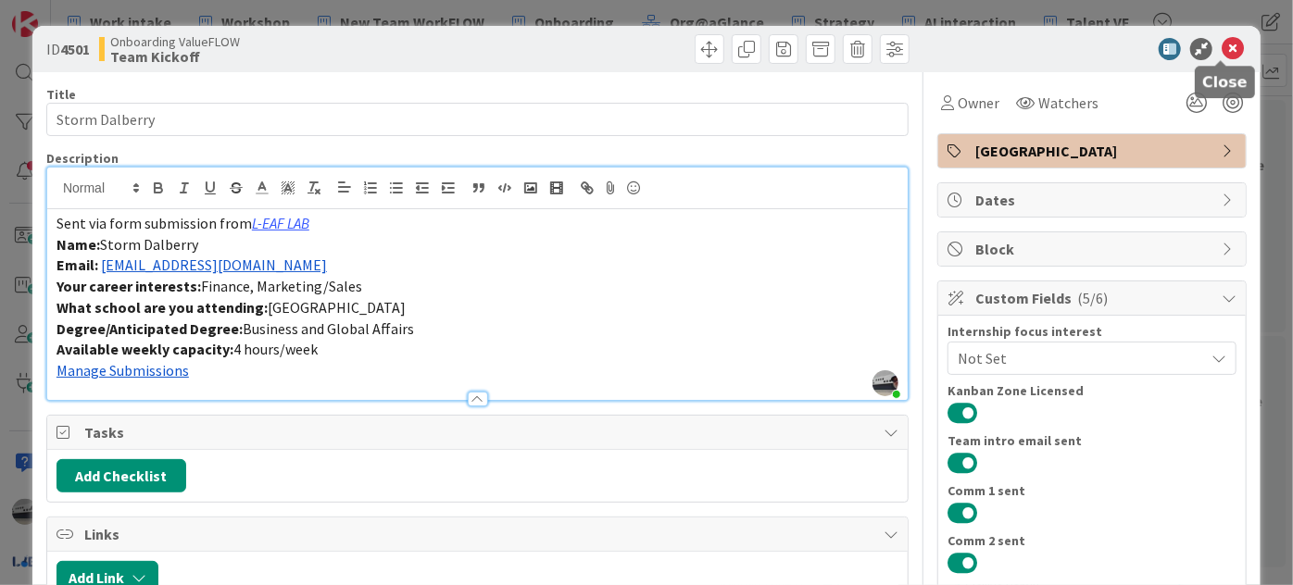
click at [1222, 40] on icon at bounding box center [1233, 49] width 22 height 22
